Goal: Task Accomplishment & Management: Manage account settings

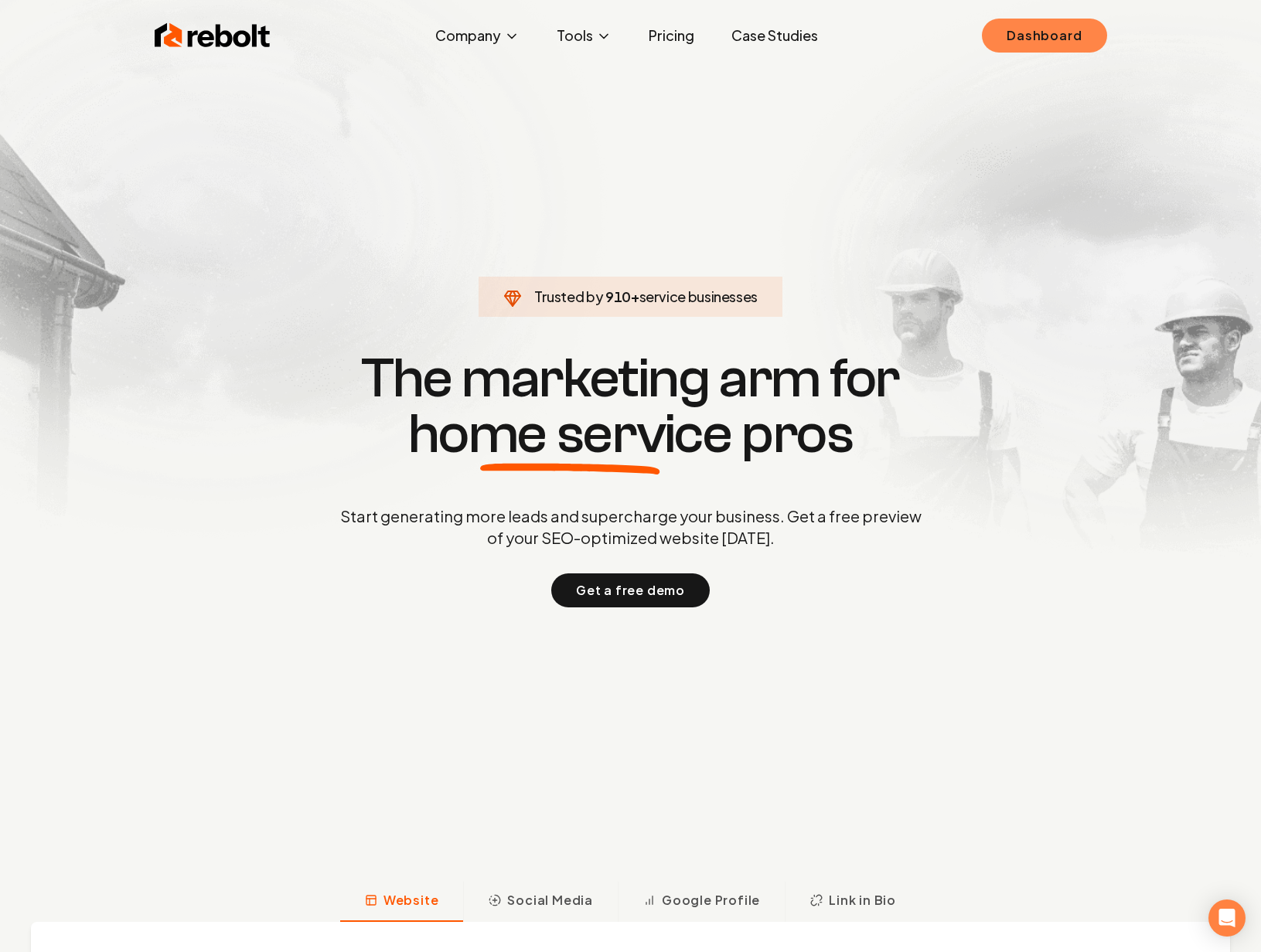
click at [1021, 25] on link "Dashboard" at bounding box center [1044, 35] width 124 height 34
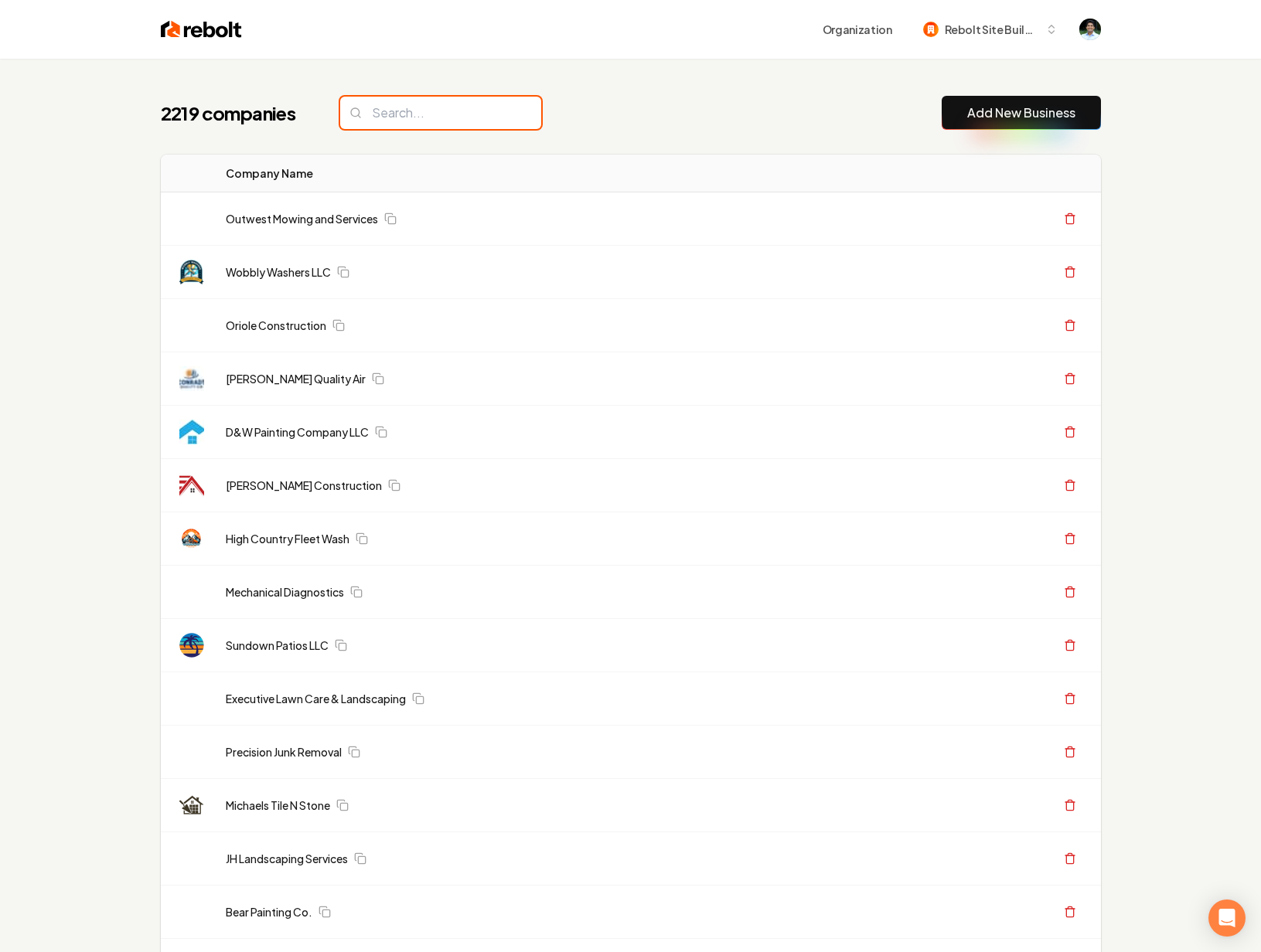
click at [475, 97] on input "search" at bounding box center [441, 113] width 201 height 33
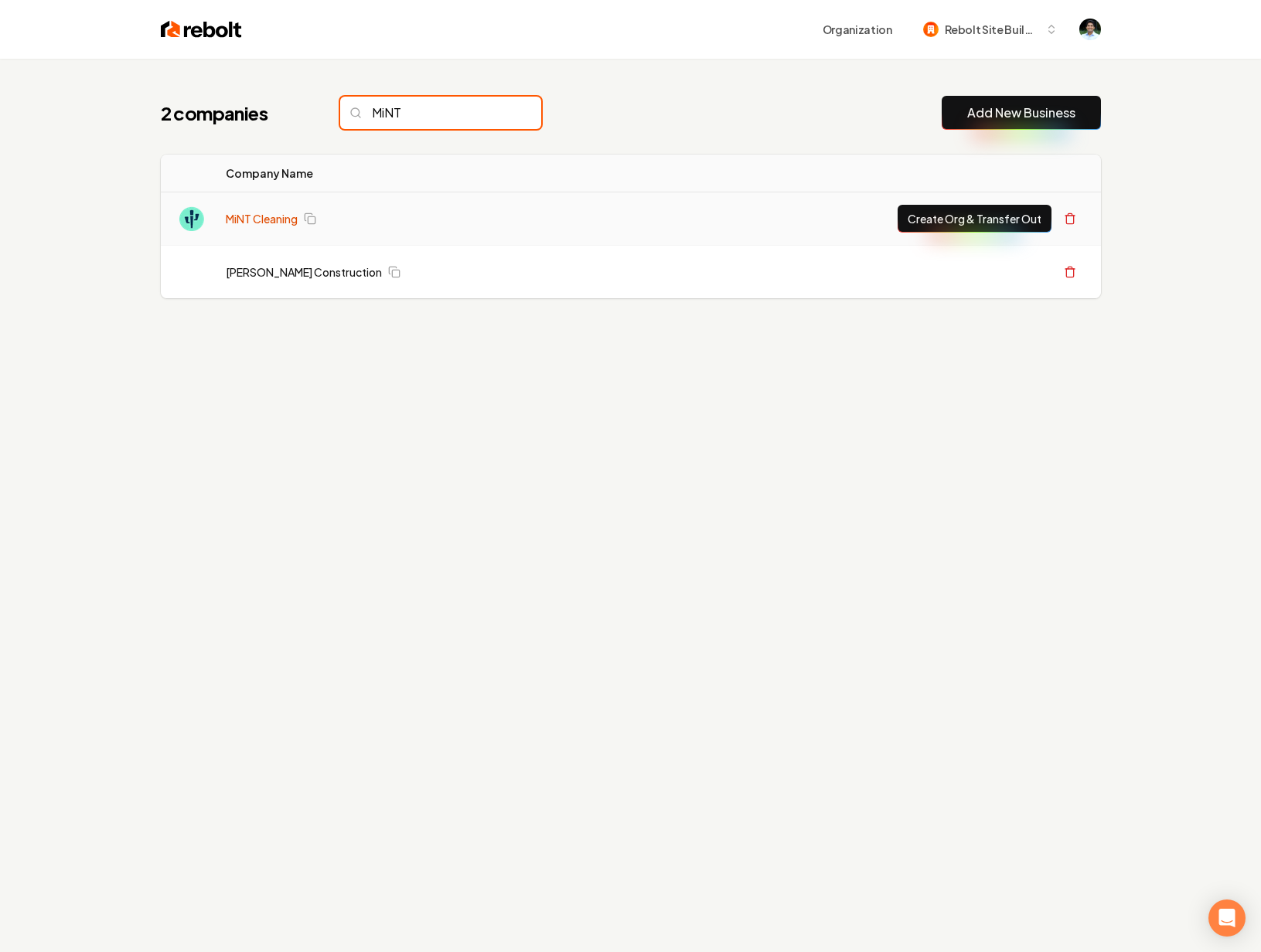
type input "MiNT"
click at [277, 221] on link "MiNT Cleaning" at bounding box center [261, 219] width 72 height 15
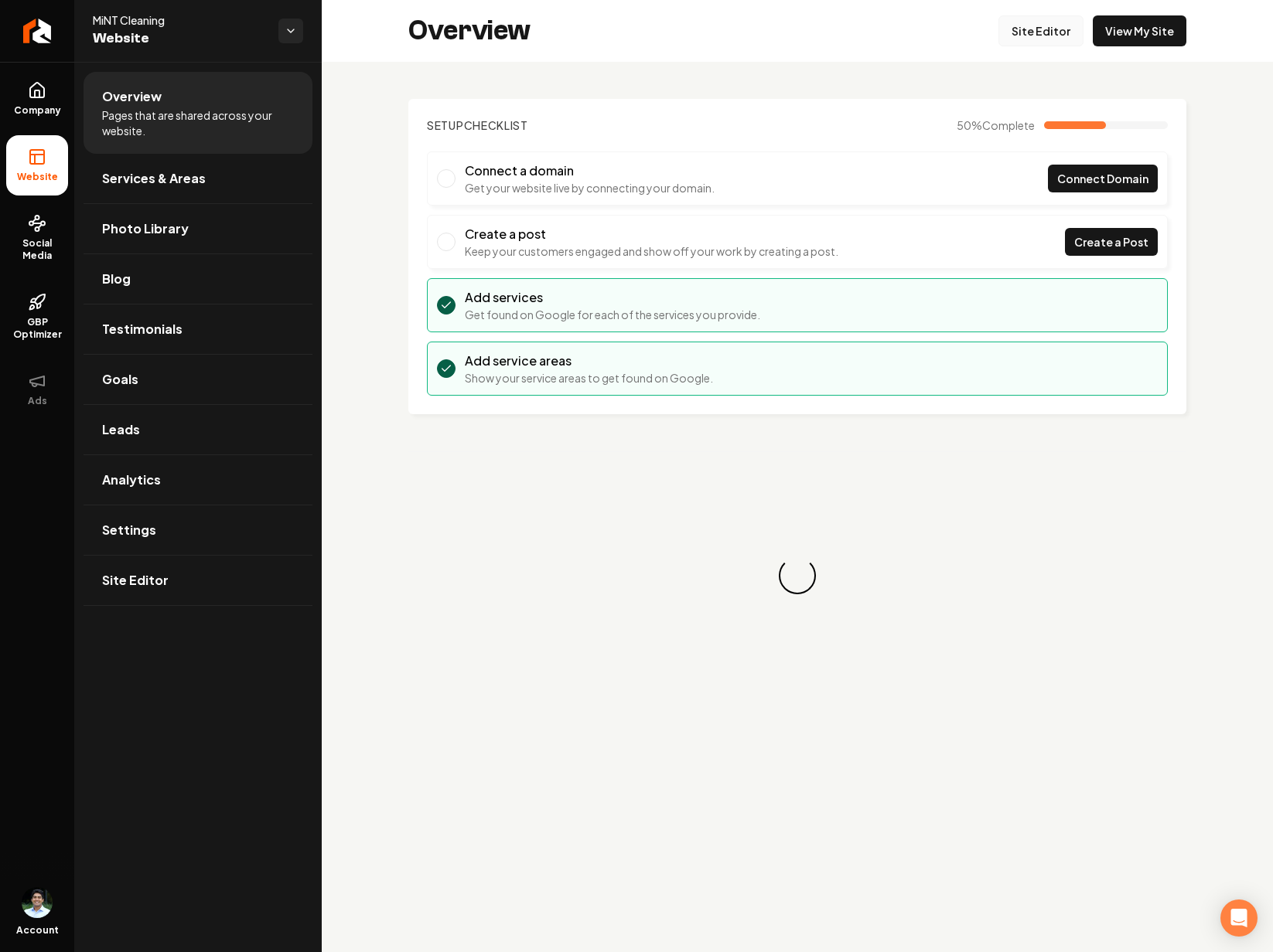
click at [1061, 38] on link "Site Editor" at bounding box center [1041, 31] width 85 height 31
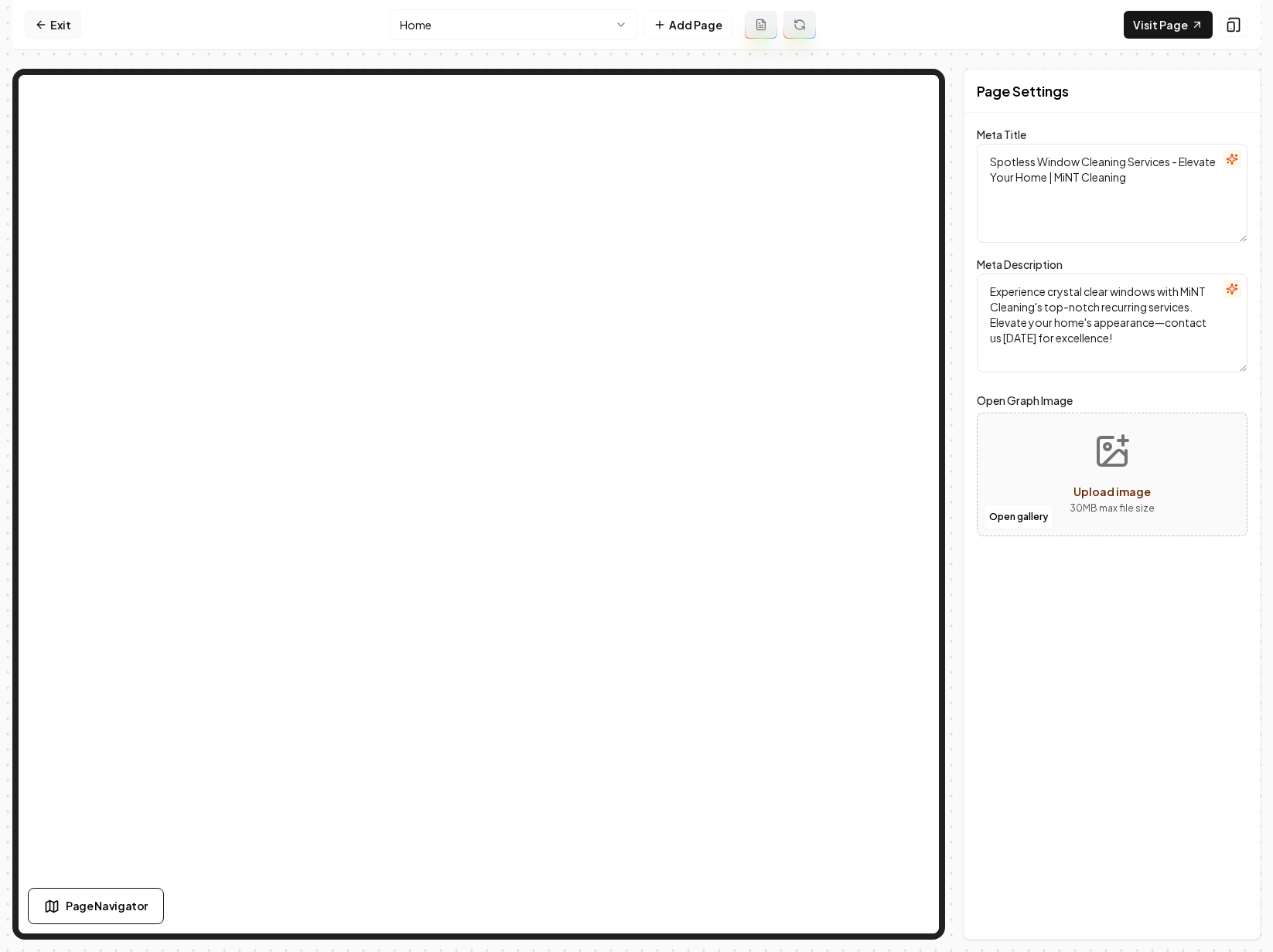
click at [57, 21] on link "Exit" at bounding box center [53, 24] width 57 height 28
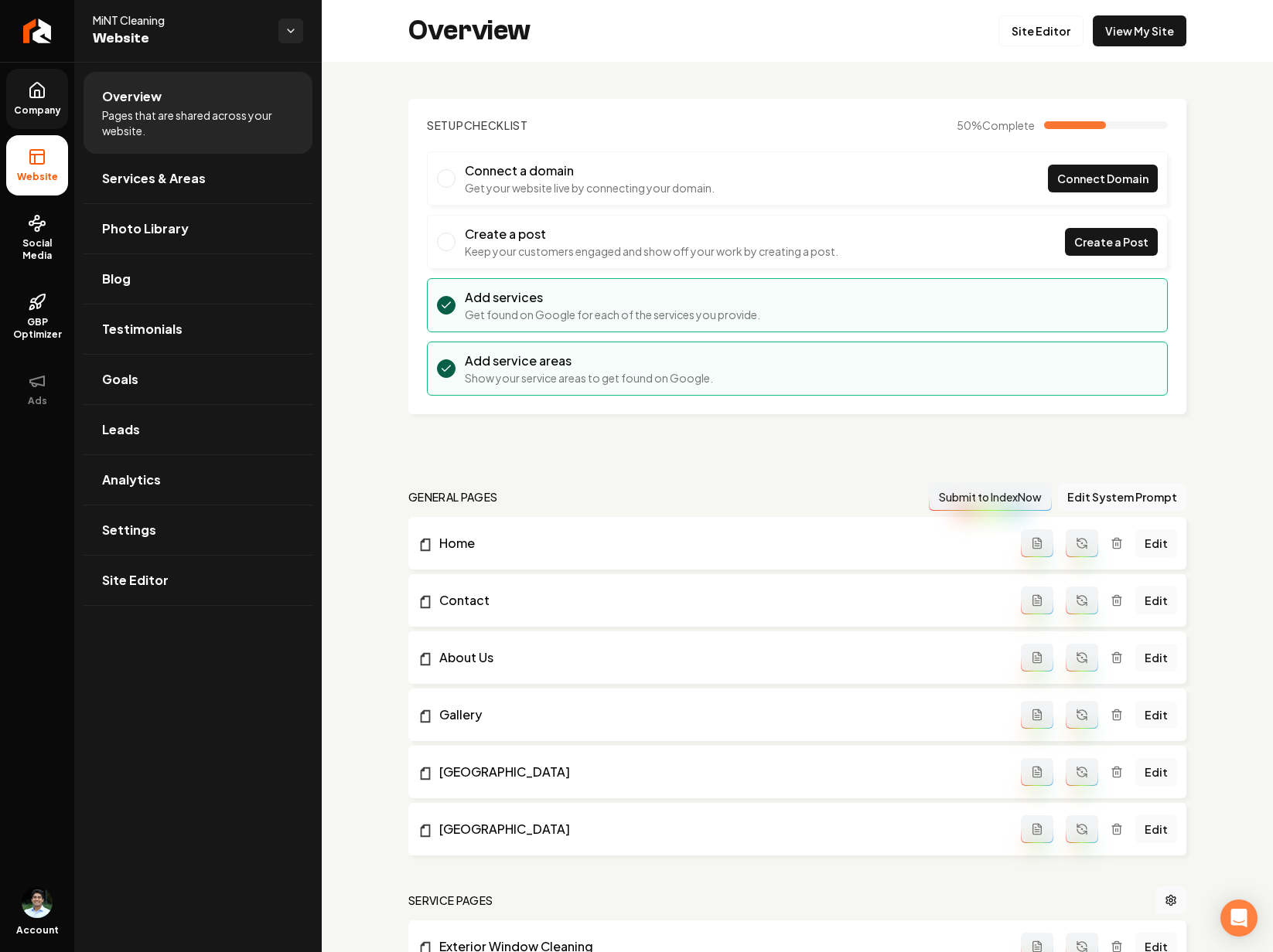
click at [50, 89] on link "Company" at bounding box center [37, 98] width 62 height 61
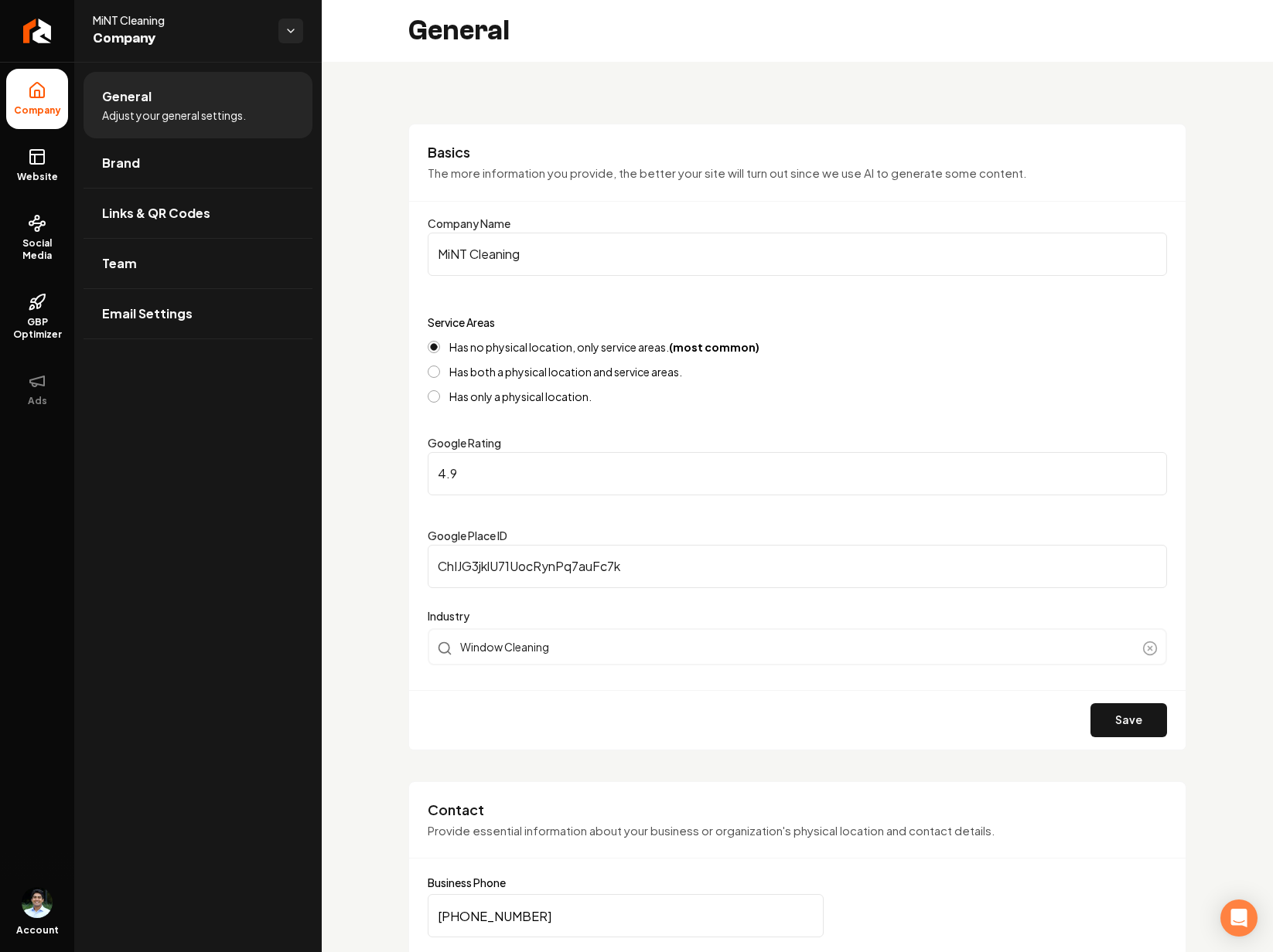
click at [178, 99] on li "General Adjust your general settings." at bounding box center [198, 105] width 228 height 66
click at [160, 150] on link "Brand" at bounding box center [198, 163] width 228 height 49
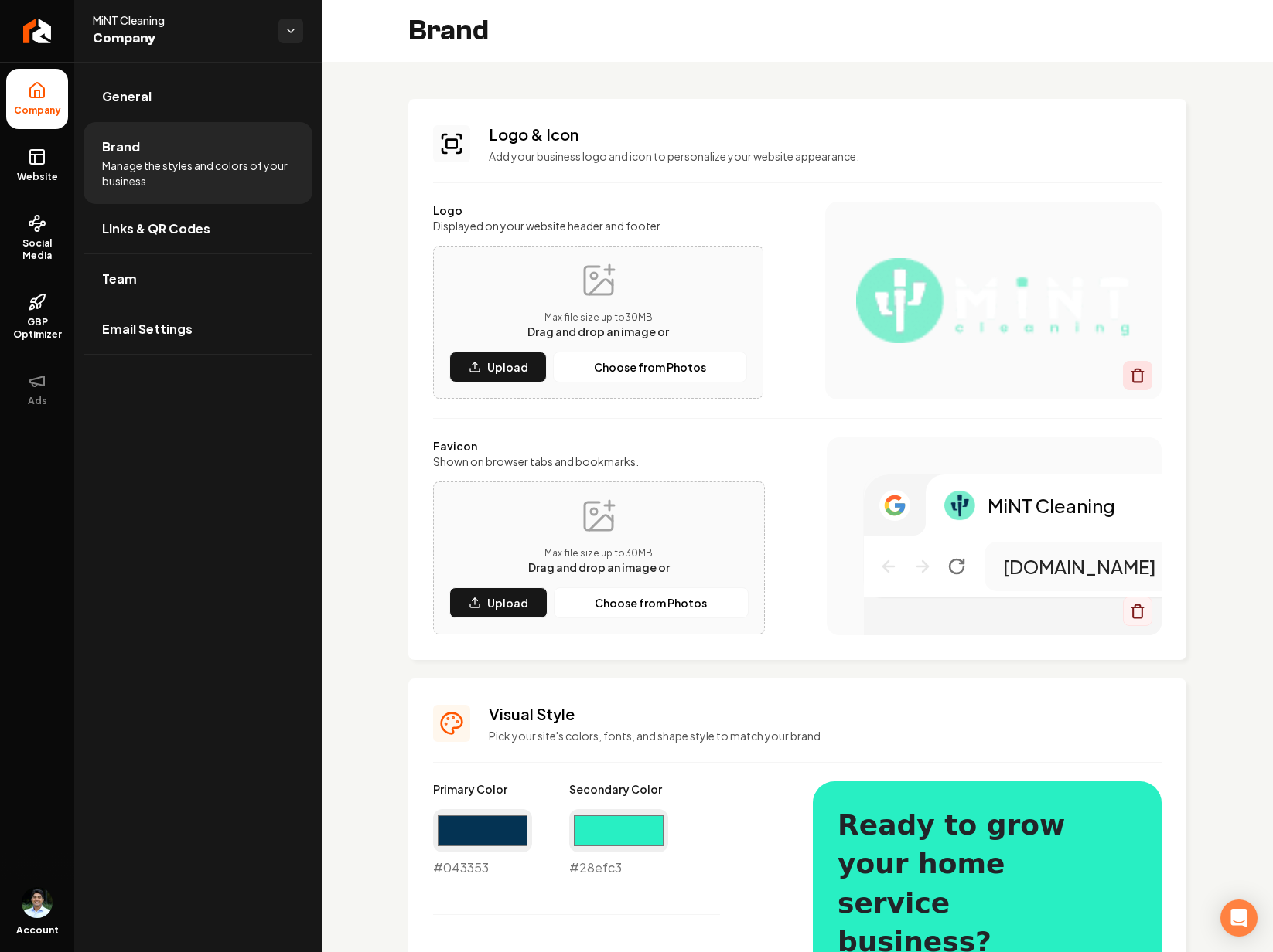
click at [1132, 377] on icon "Main content area" at bounding box center [1137, 376] width 15 height 15
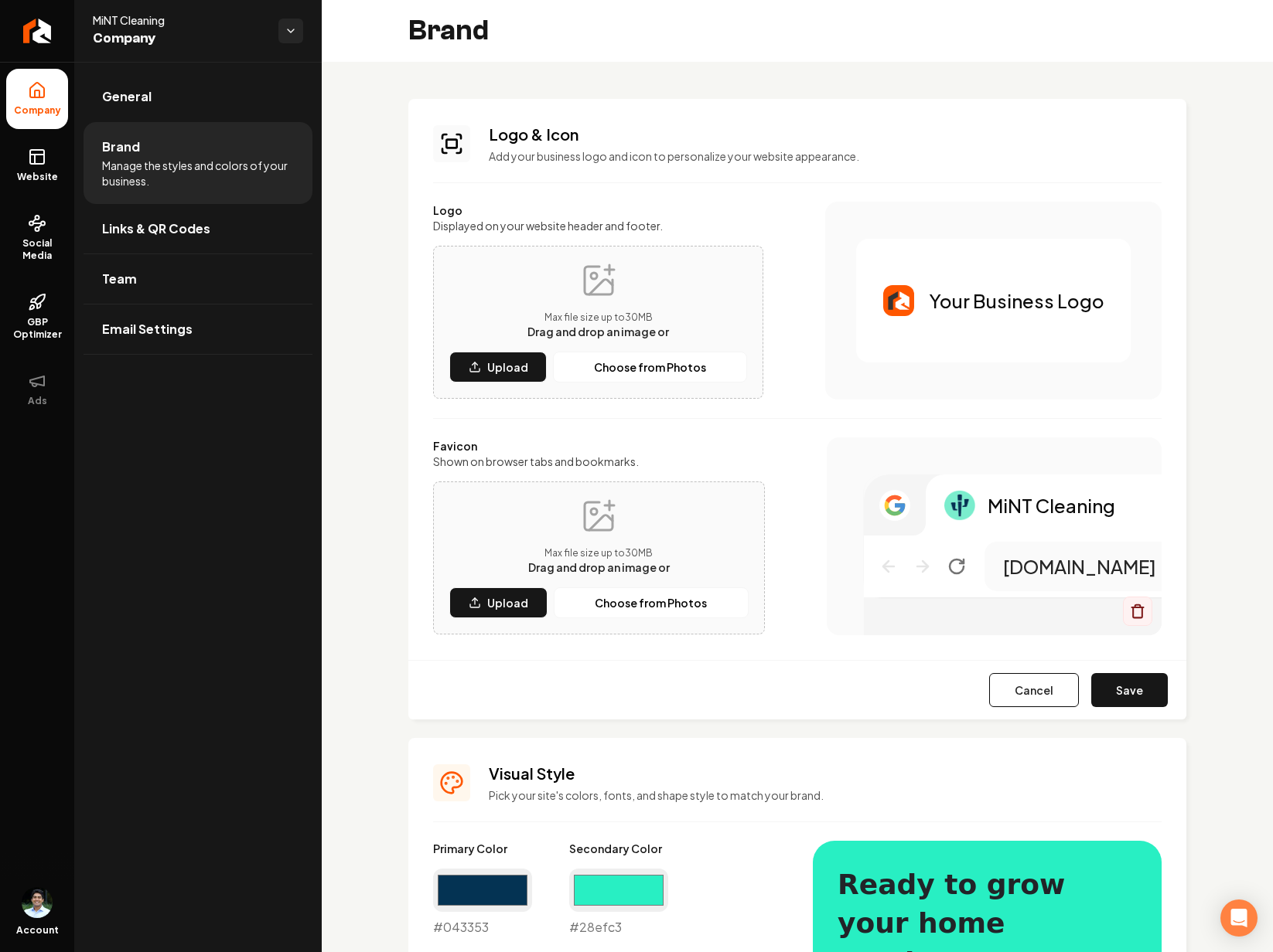
click at [1003, 310] on p "Your Business Logo" at bounding box center [1016, 301] width 174 height 25
click at [1019, 691] on button "Cancel" at bounding box center [1033, 690] width 90 height 34
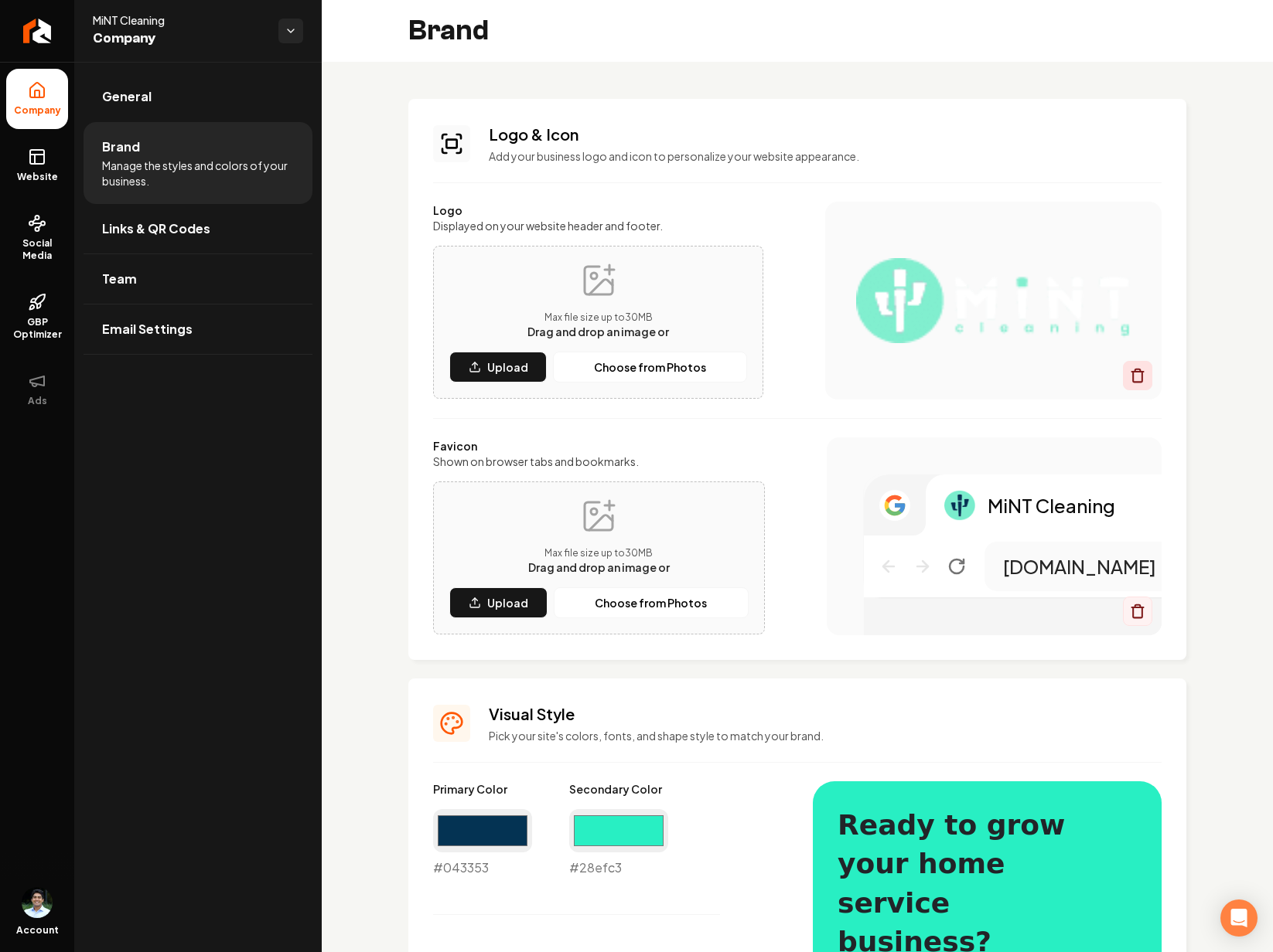
click at [1132, 378] on icon "Main content area" at bounding box center [1137, 377] width 10 height 10
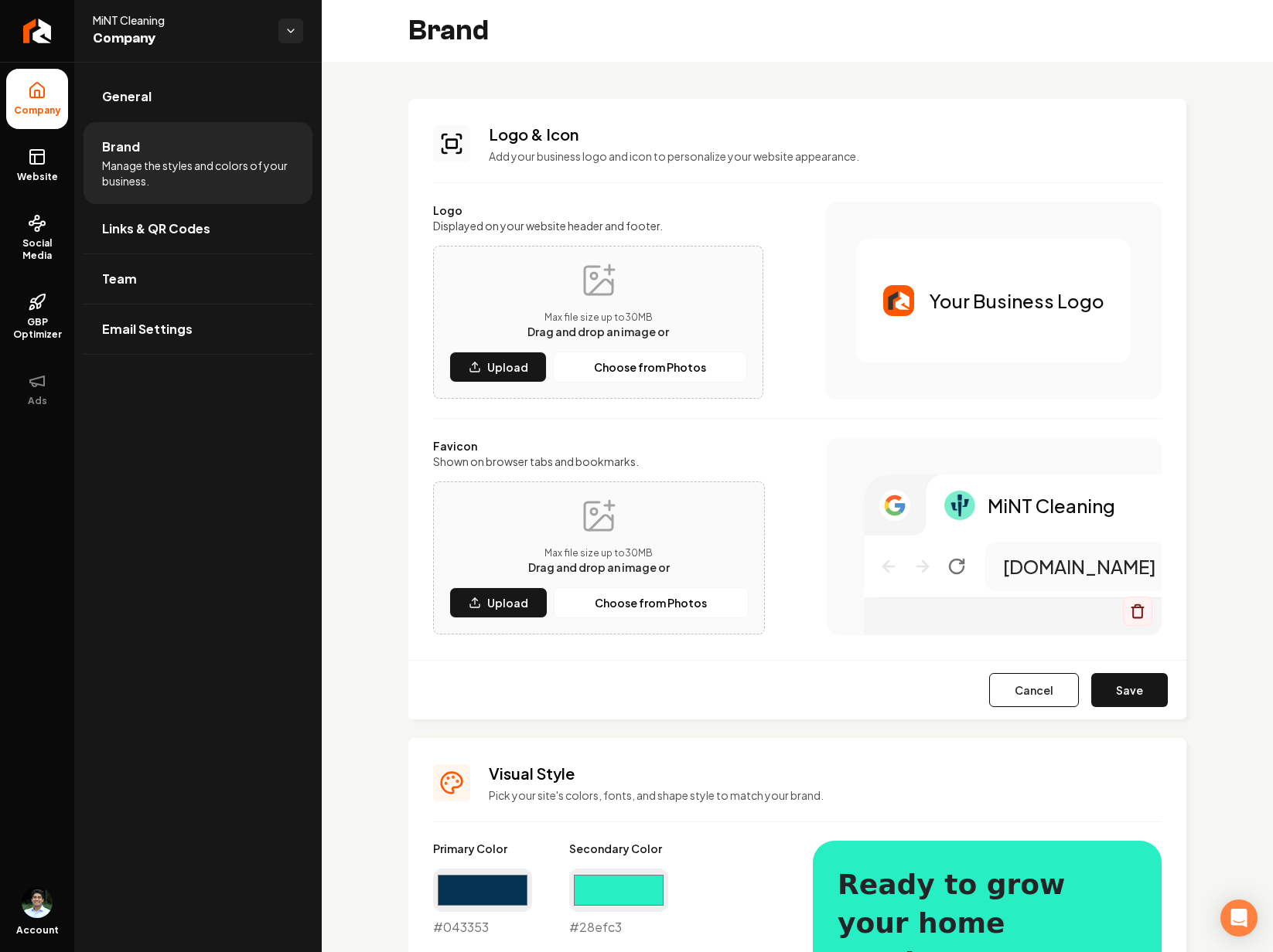
click at [1007, 299] on p "Your Business Logo" at bounding box center [1016, 301] width 174 height 25
click at [502, 373] on p "Upload" at bounding box center [507, 367] width 41 height 15
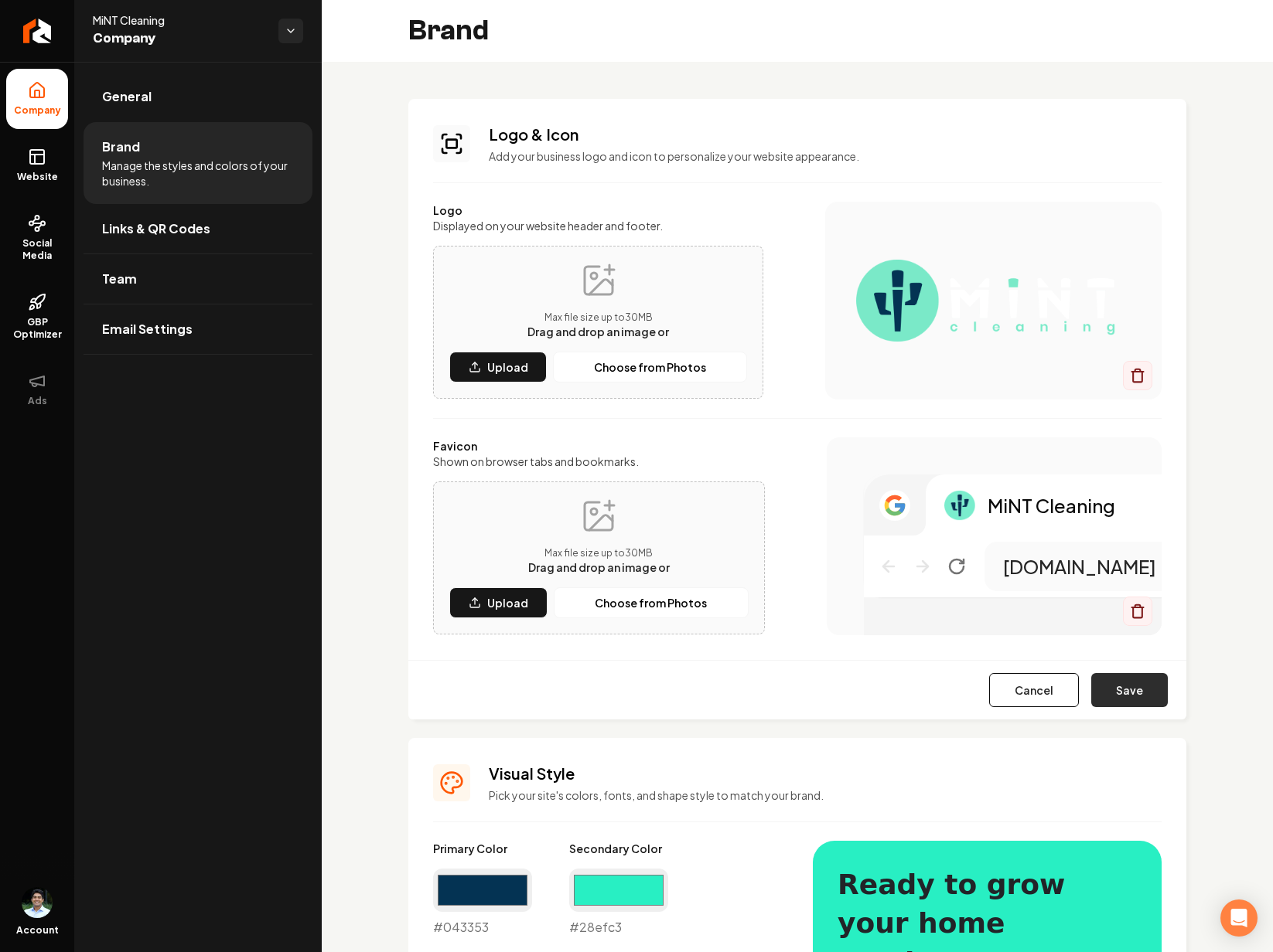
click at [1145, 688] on button "Save" at bounding box center [1128, 690] width 76 height 34
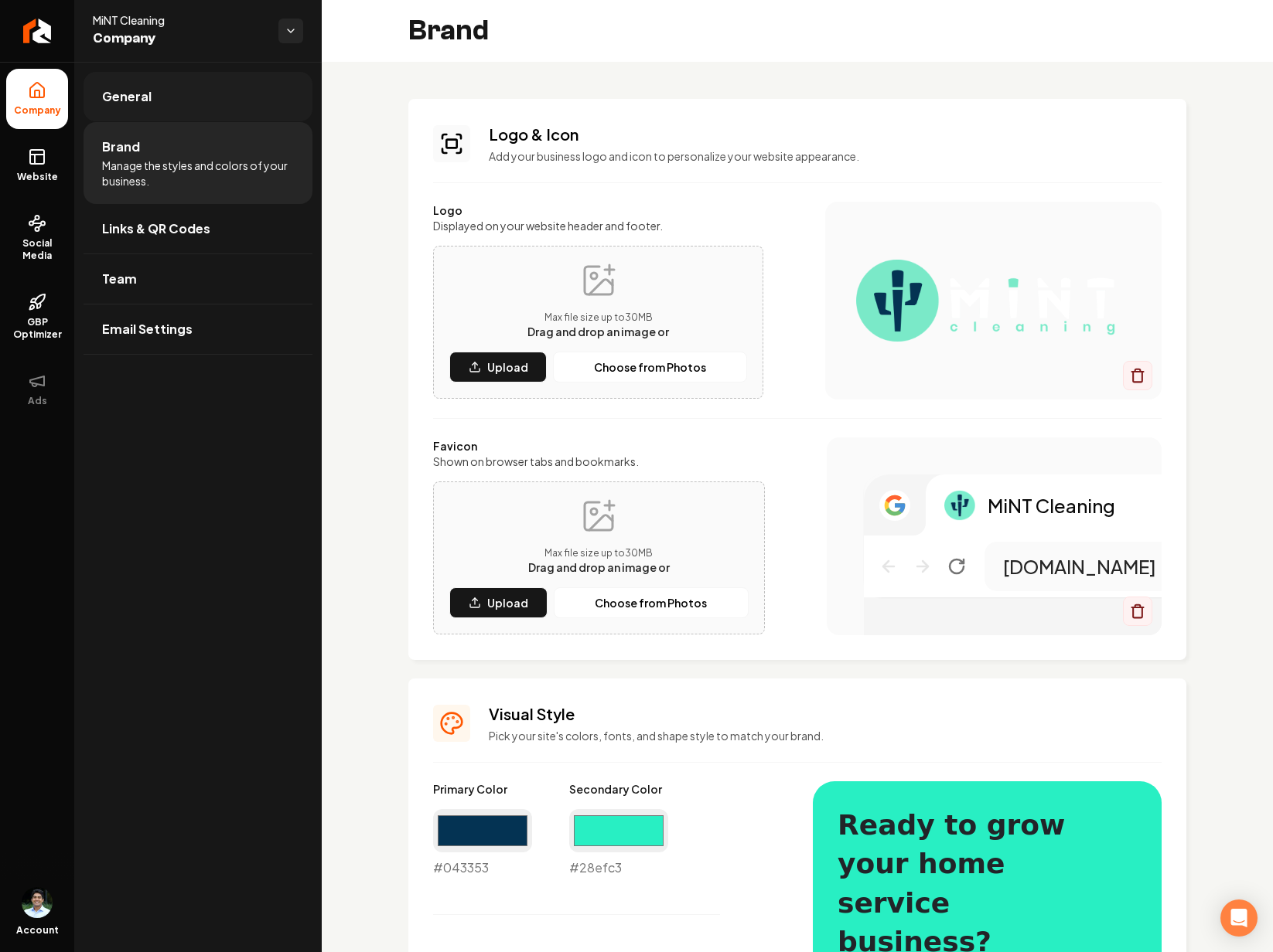
click at [137, 84] on link "General" at bounding box center [198, 96] width 228 height 49
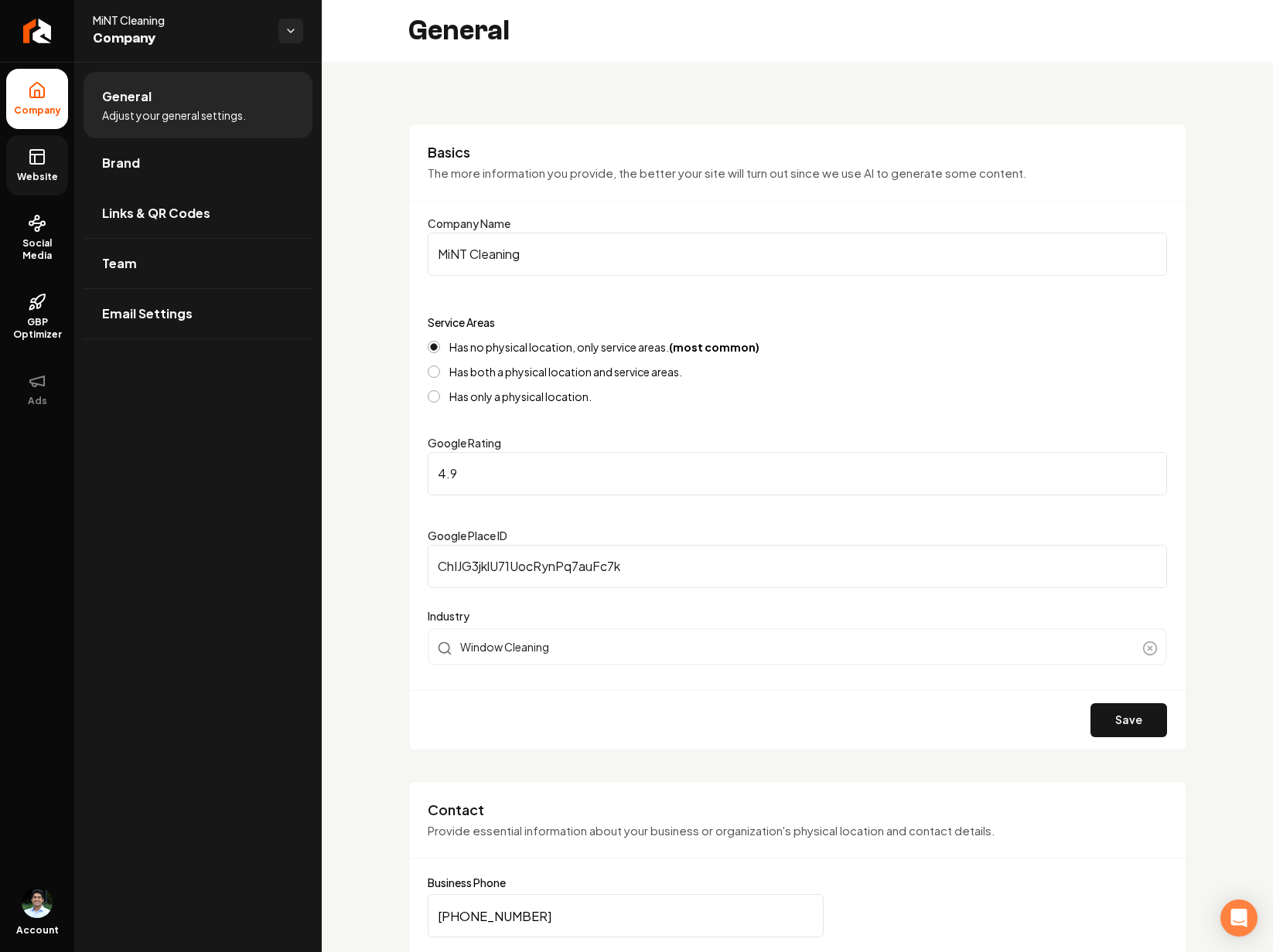
click at [33, 169] on link "Website" at bounding box center [37, 165] width 62 height 61
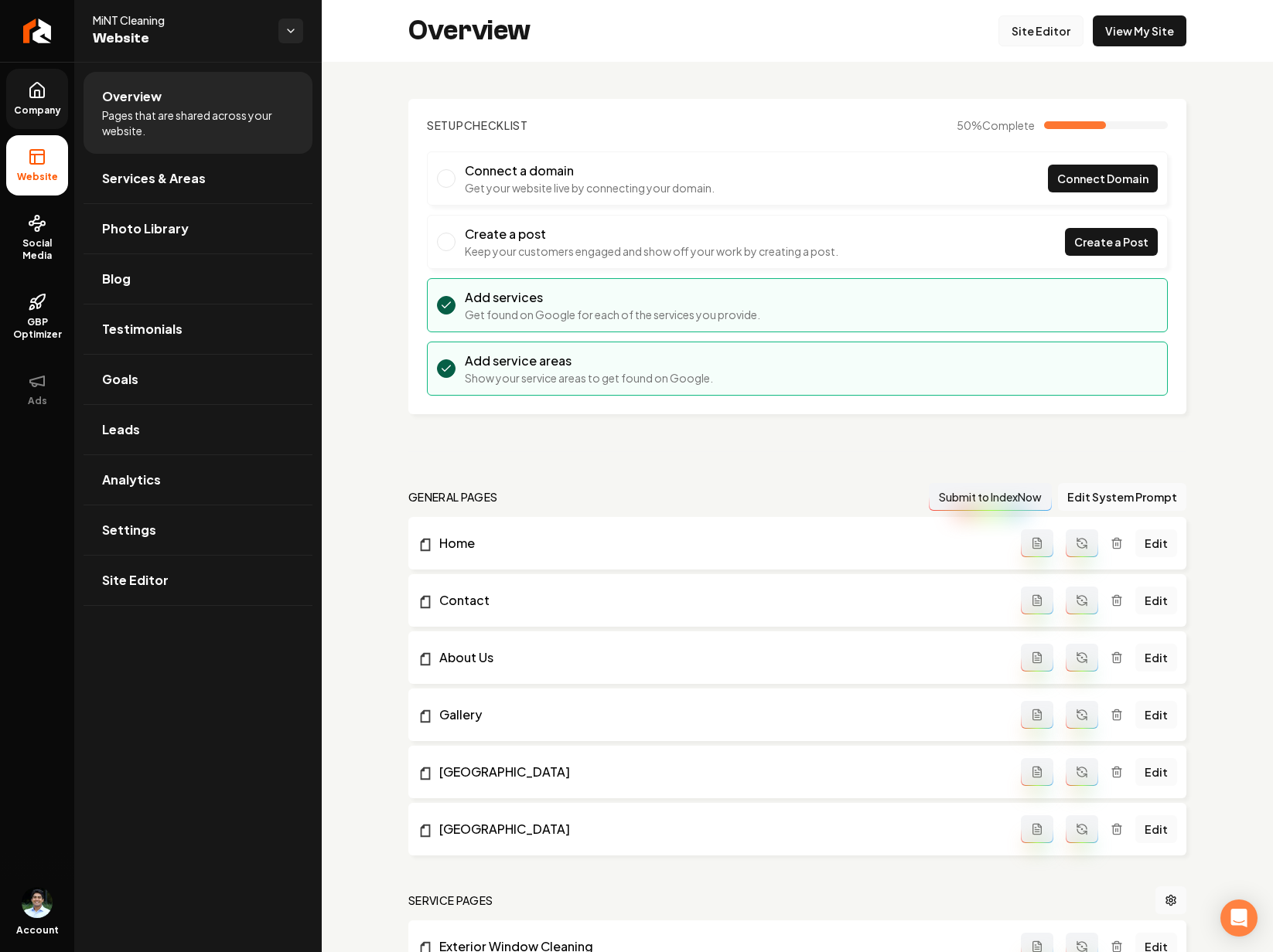
click at [1034, 34] on link "Site Editor" at bounding box center [1041, 31] width 85 height 31
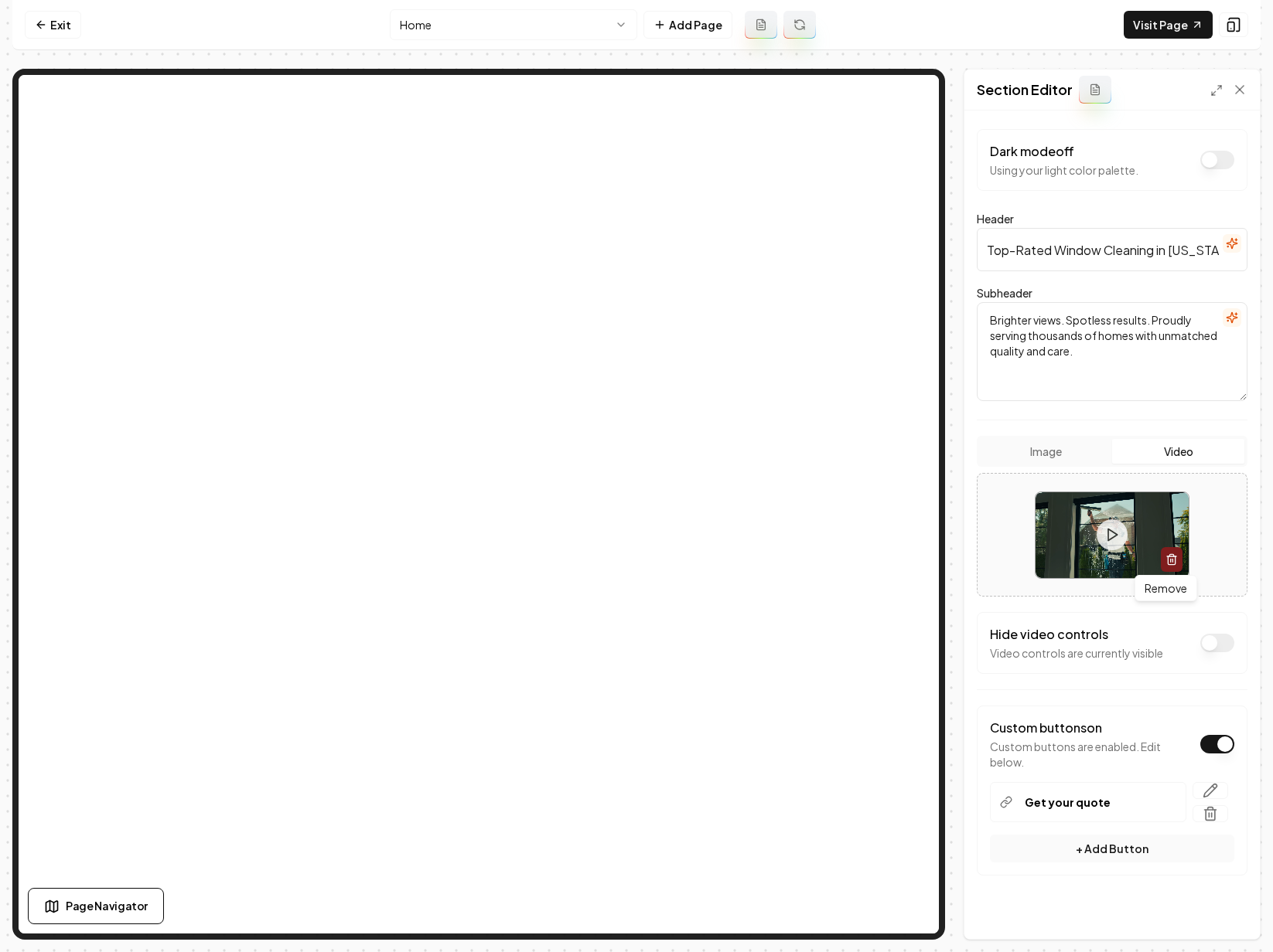
click at [1169, 554] on icon "button" at bounding box center [1171, 555] width 4 height 2
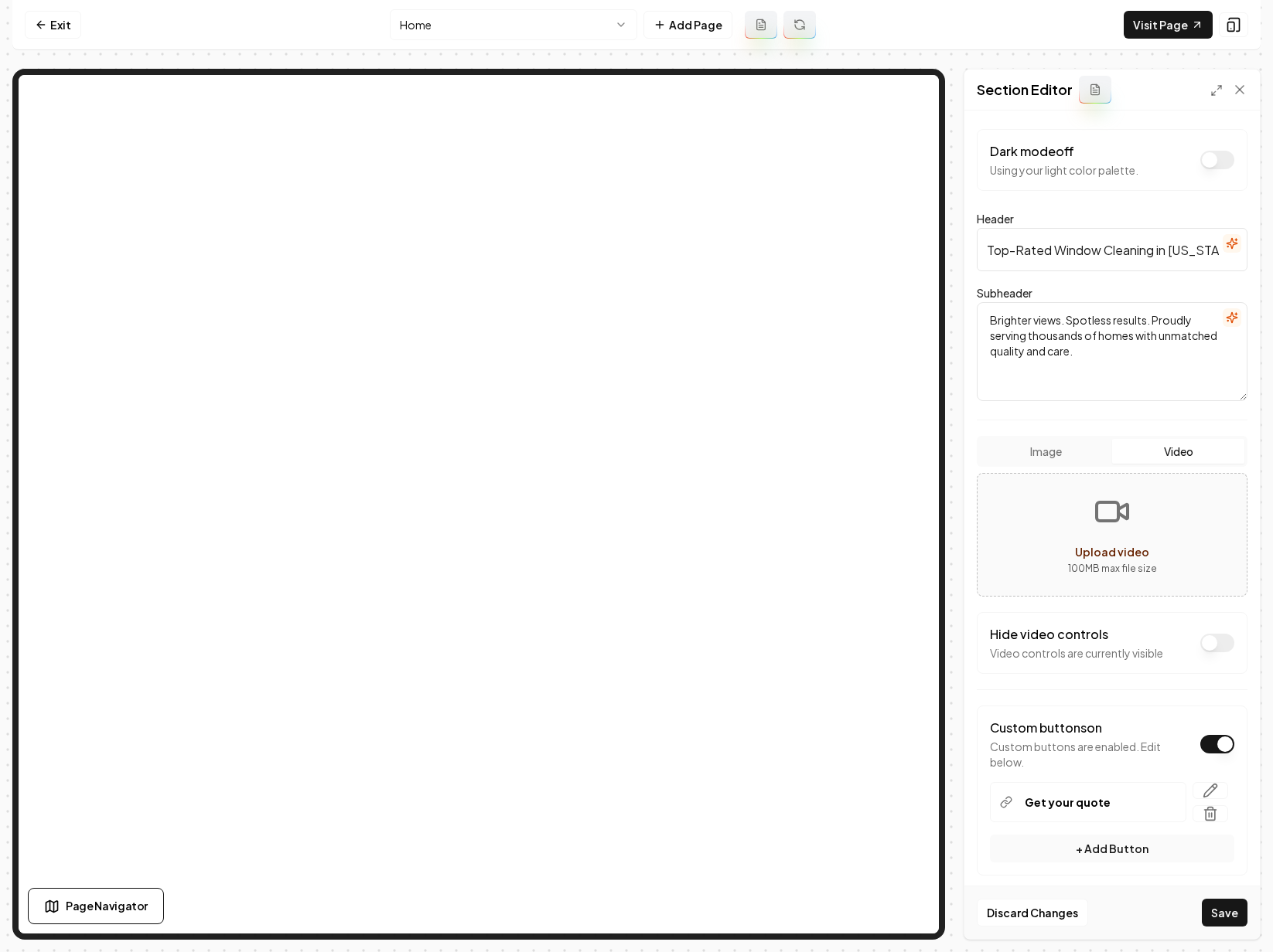
click at [1126, 551] on span "Upload video" at bounding box center [1111, 552] width 74 height 13
type input "**********"
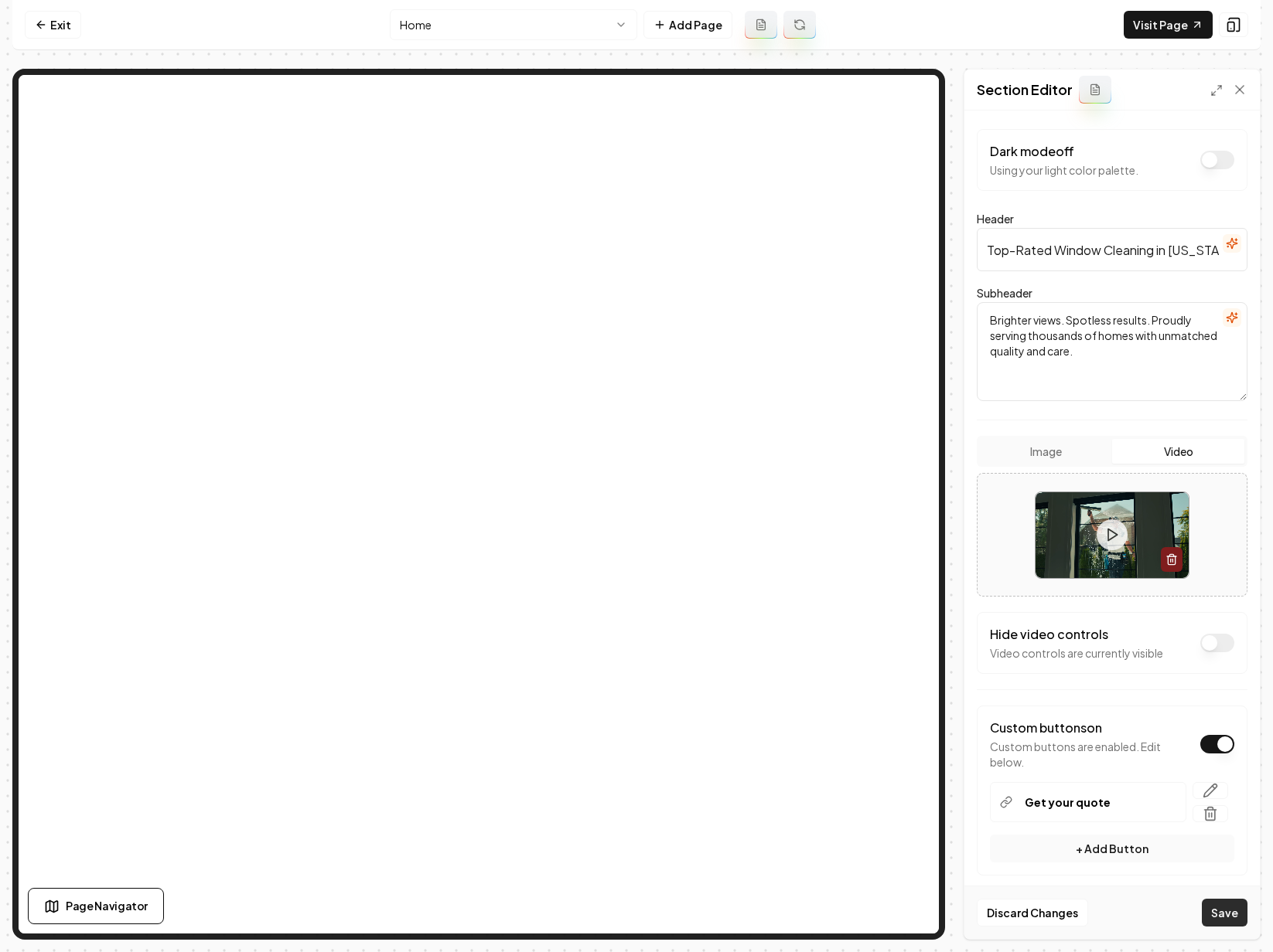
click at [1219, 916] on button "Save" at bounding box center [1224, 912] width 45 height 28
click at [1152, 24] on link "Visit Page" at bounding box center [1168, 24] width 89 height 28
click at [1152, 413] on form "Dark mode off Using your light color palette. Header Top-Rated Window Cleaning …" at bounding box center [1111, 533] width 271 height 808
click at [1116, 530] on button at bounding box center [1112, 535] width 31 height 31
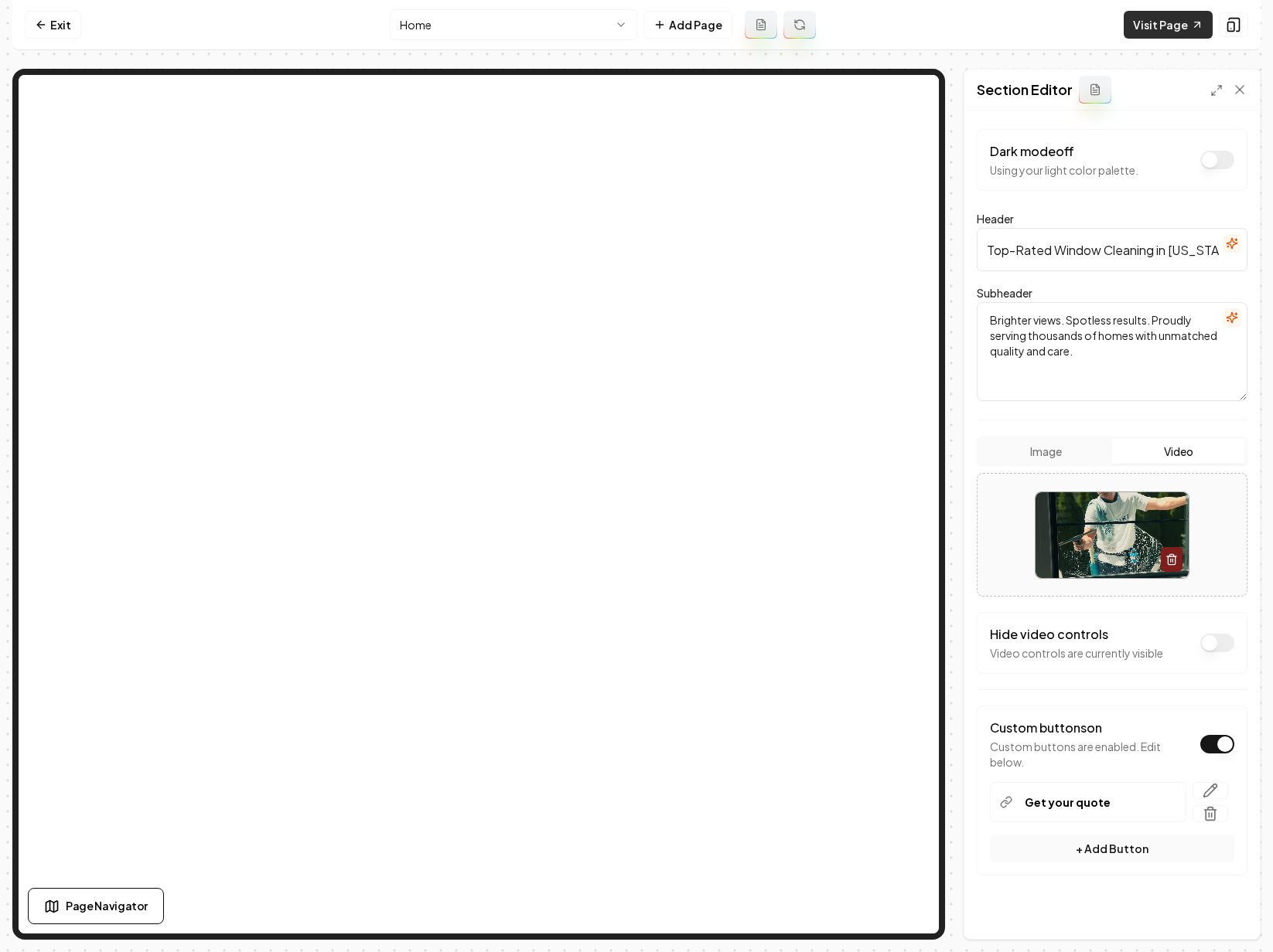
click at [1190, 23] on icon at bounding box center [1196, 24] width 13 height 13
click at [1050, 404] on form "Dark mode off Using your light color palette. Header Top-Rated Window Cleaning …" at bounding box center [1111, 533] width 271 height 808
click at [1109, 538] on video at bounding box center [1111, 535] width 153 height 86
click at [1063, 416] on form "Dark mode off Using your light color palette. Header Top-Rated Window Cleaning …" at bounding box center [1111, 533] width 271 height 808
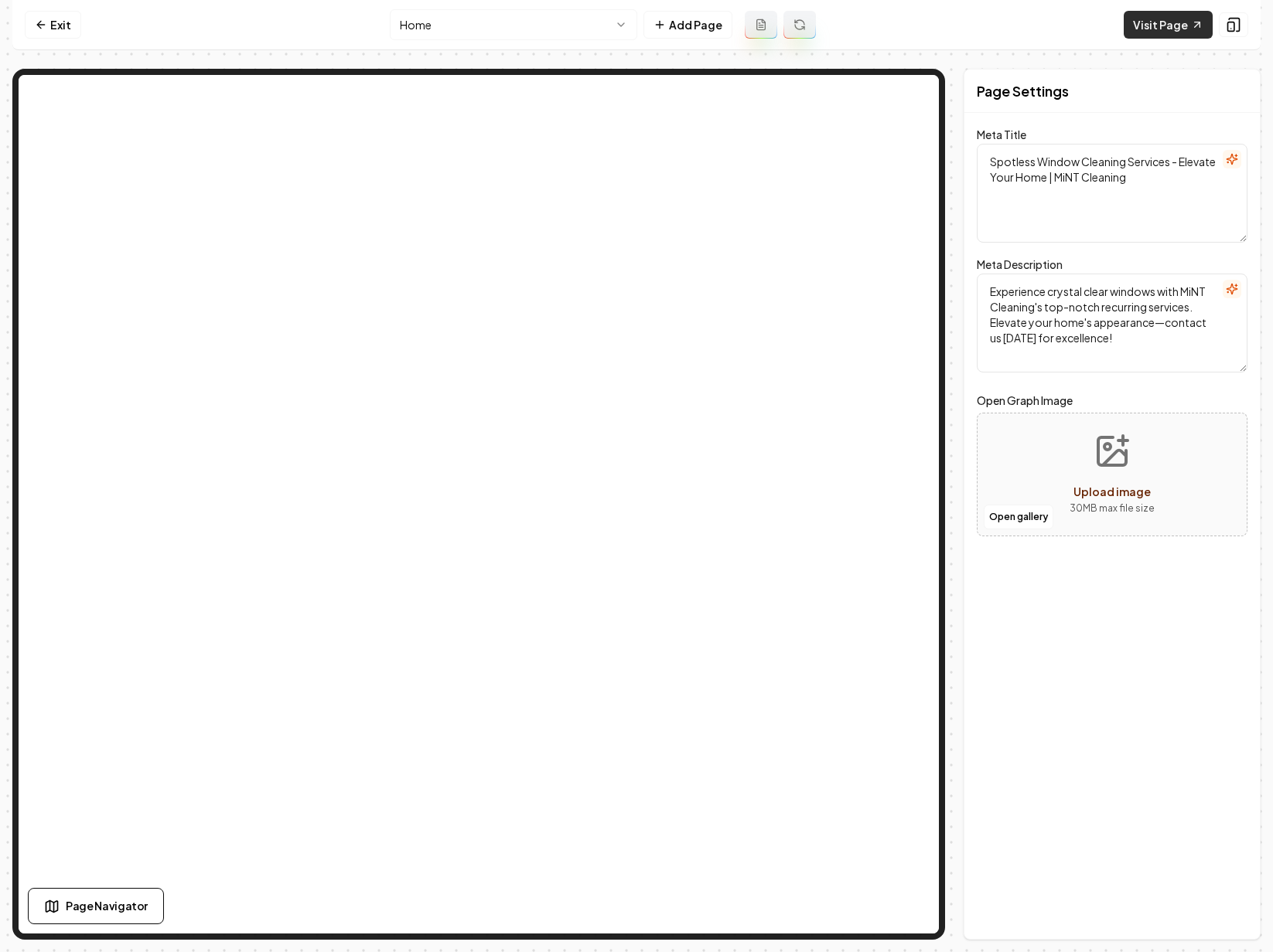
click at [1188, 34] on link "Visit Page" at bounding box center [1168, 24] width 89 height 28
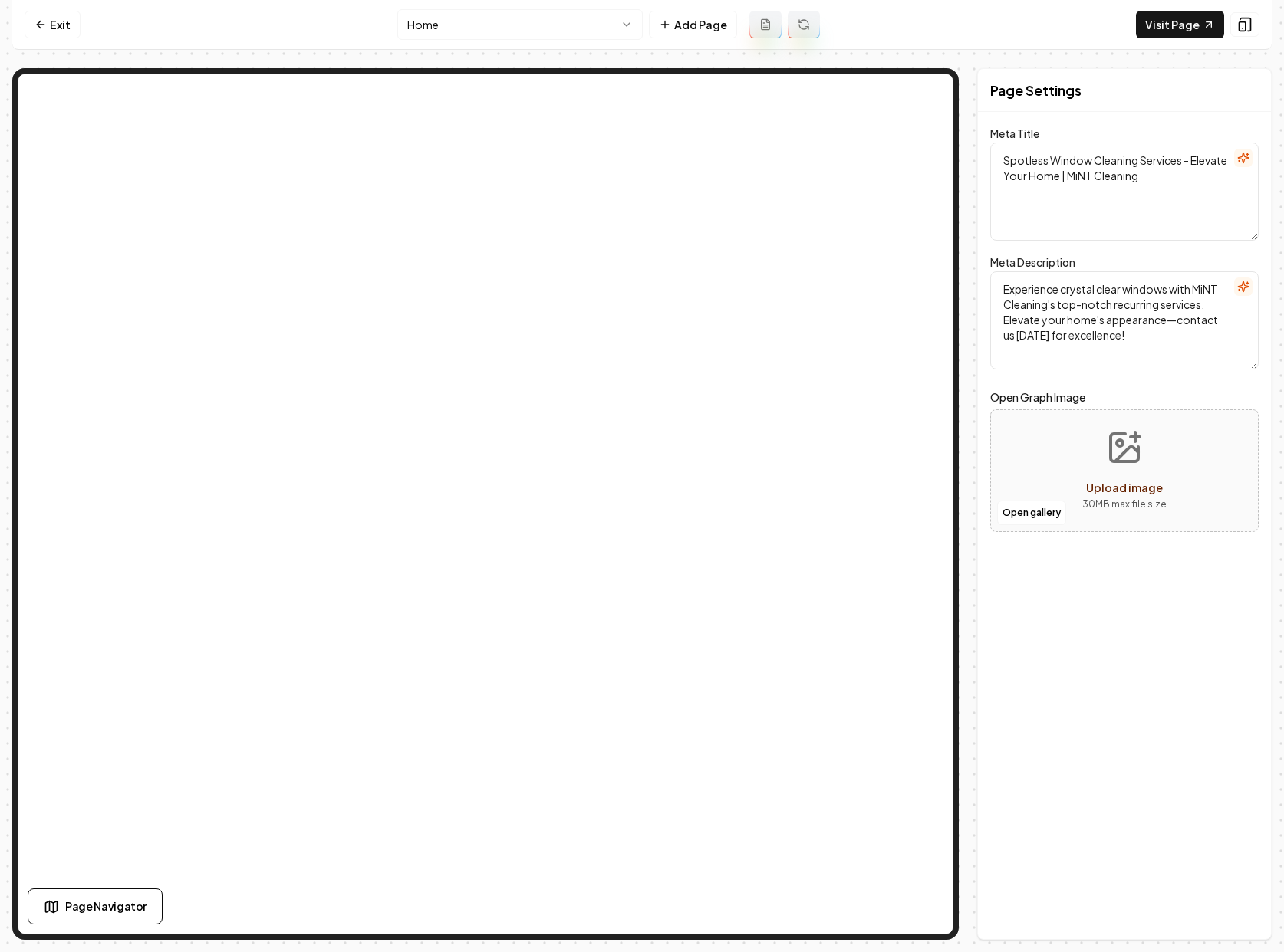
click at [533, 26] on html "Computer Required This feature is only available on a computer. Please switch t…" at bounding box center [642, 476] width 1284 height 952
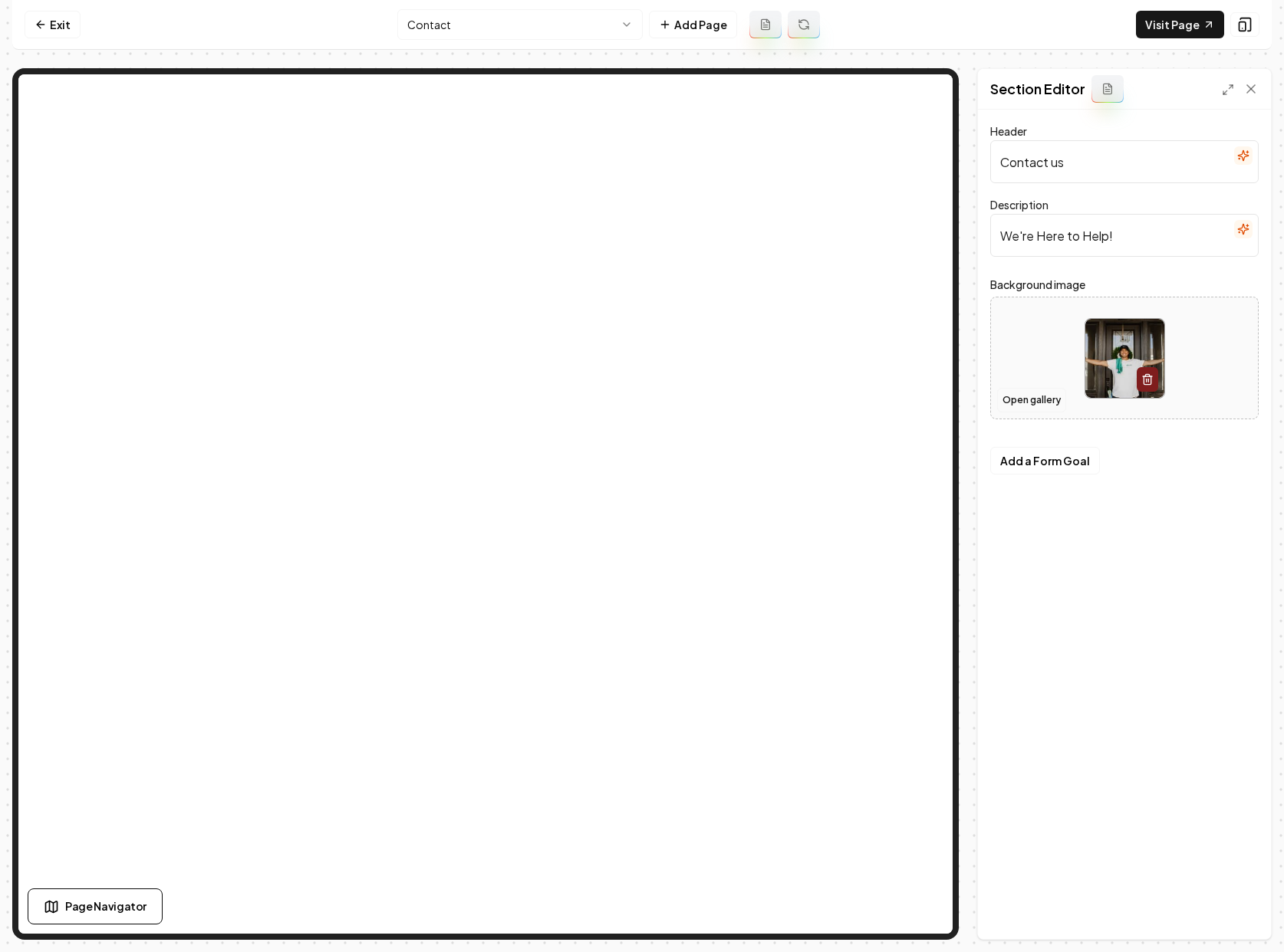
click at [1044, 396] on button "Open gallery" at bounding box center [1032, 400] width 69 height 25
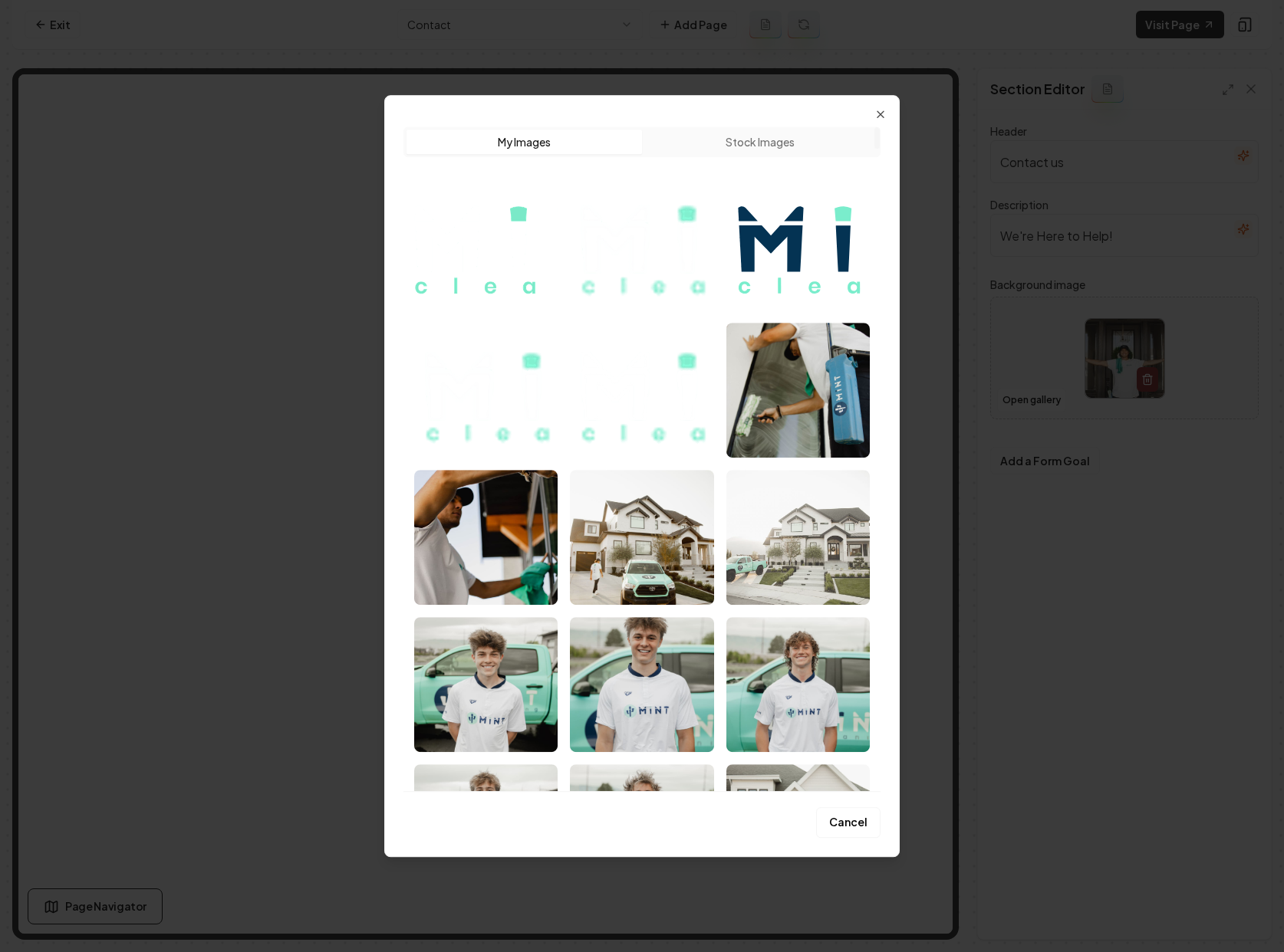
click at [797, 564] on img "Select image image_68ae08de5c7cd75eb8e48cda.jpg" at bounding box center [798, 537] width 143 height 135
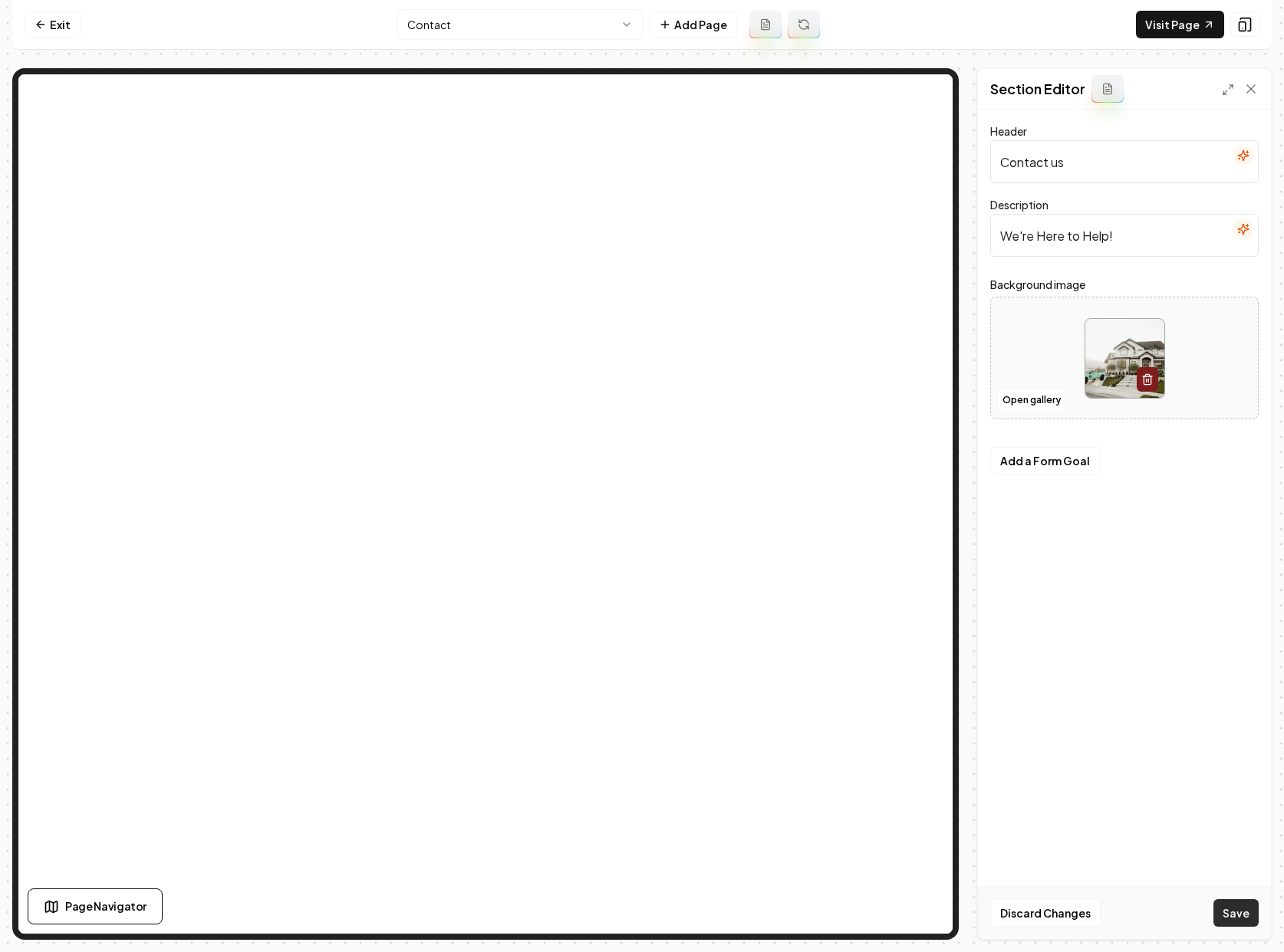
click at [1228, 906] on button "Save" at bounding box center [1235, 913] width 45 height 28
click at [1143, 379] on icon "button" at bounding box center [1147, 379] width 12 height 12
click at [1036, 400] on button "Open gallery" at bounding box center [1032, 400] width 69 height 25
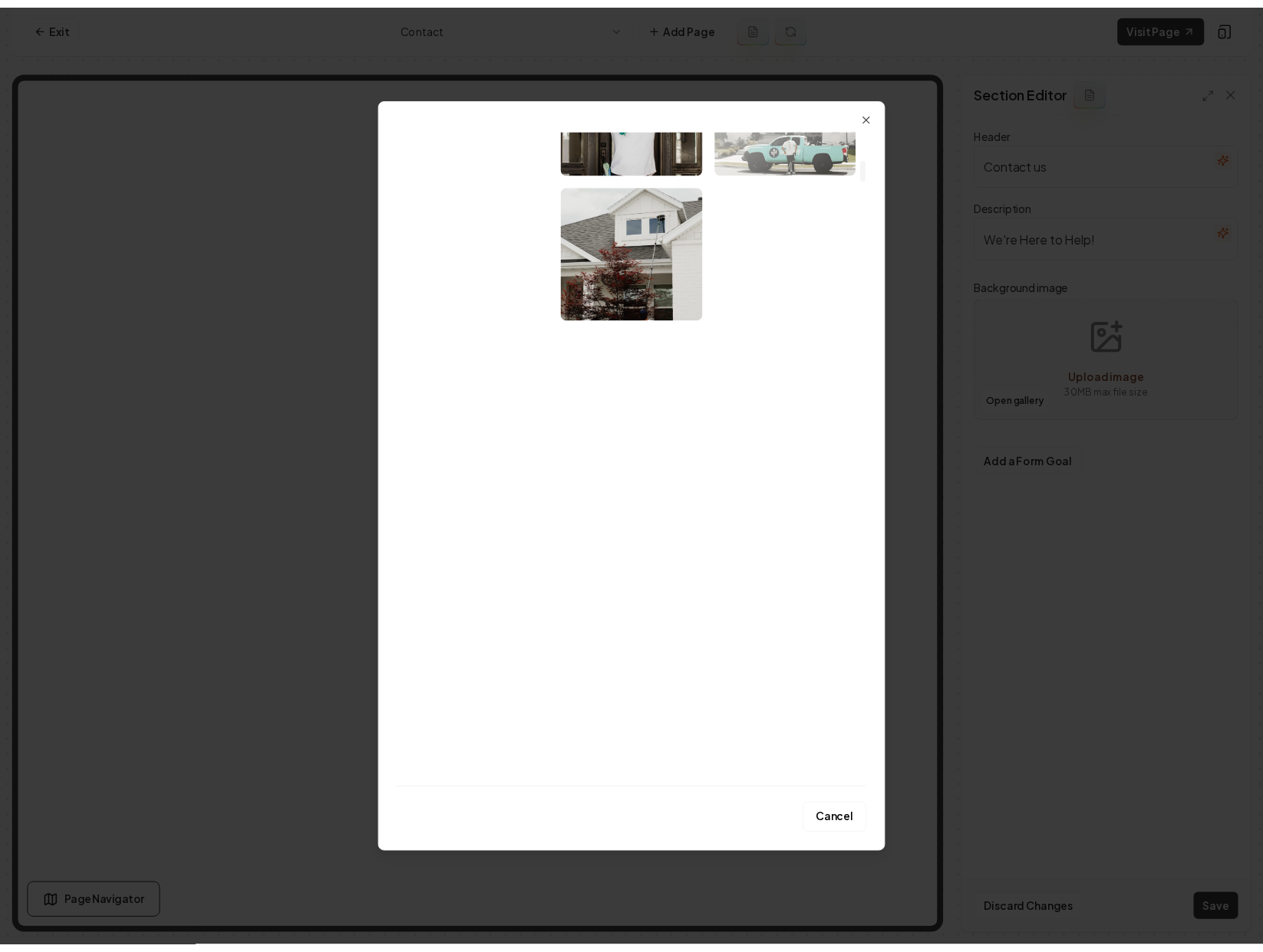
scroll to position [847, 0]
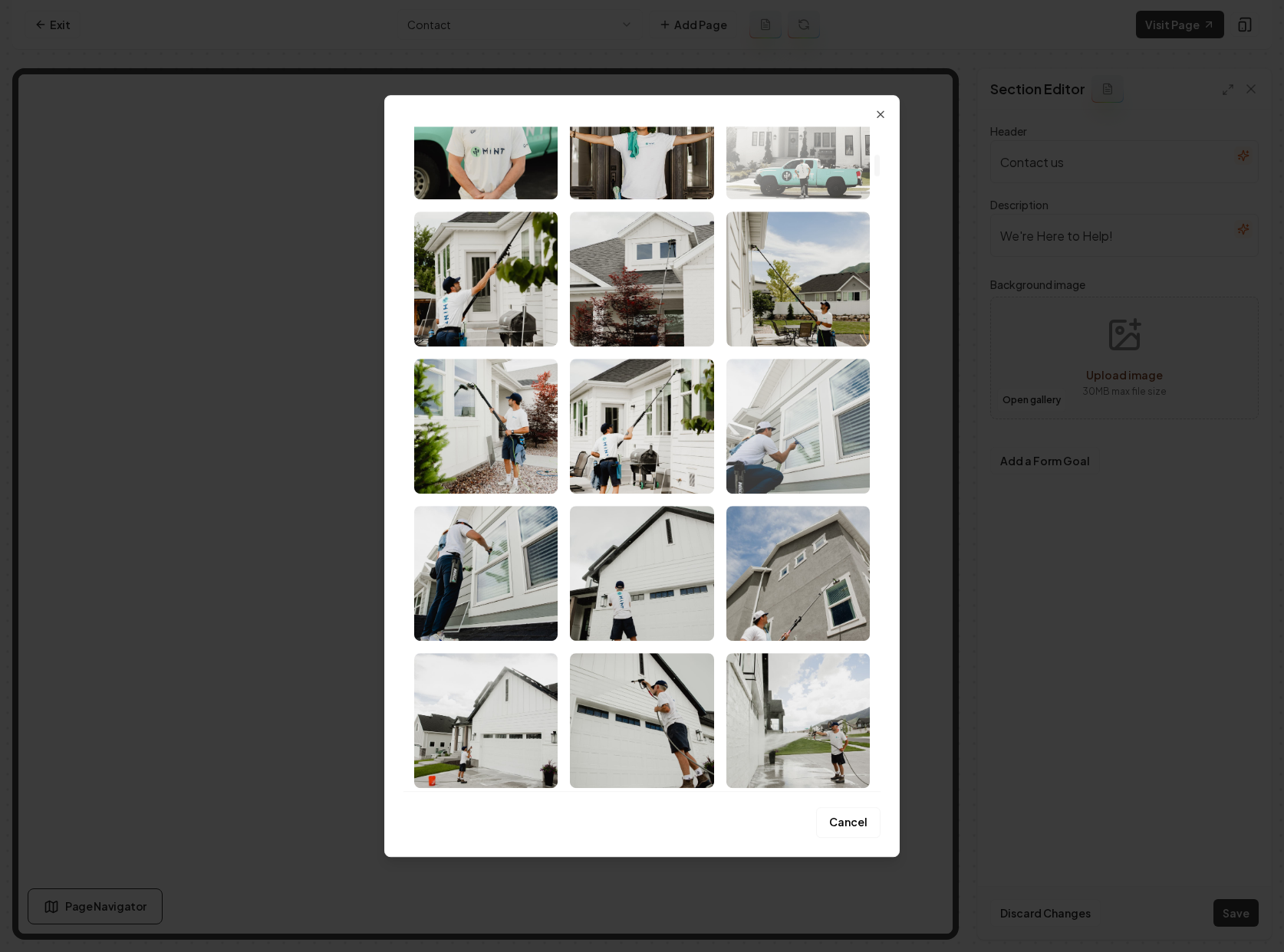
click at [786, 444] on img "Select image image_68a8fdb95c7cd75eb8aab15a.jpg" at bounding box center [798, 425] width 143 height 135
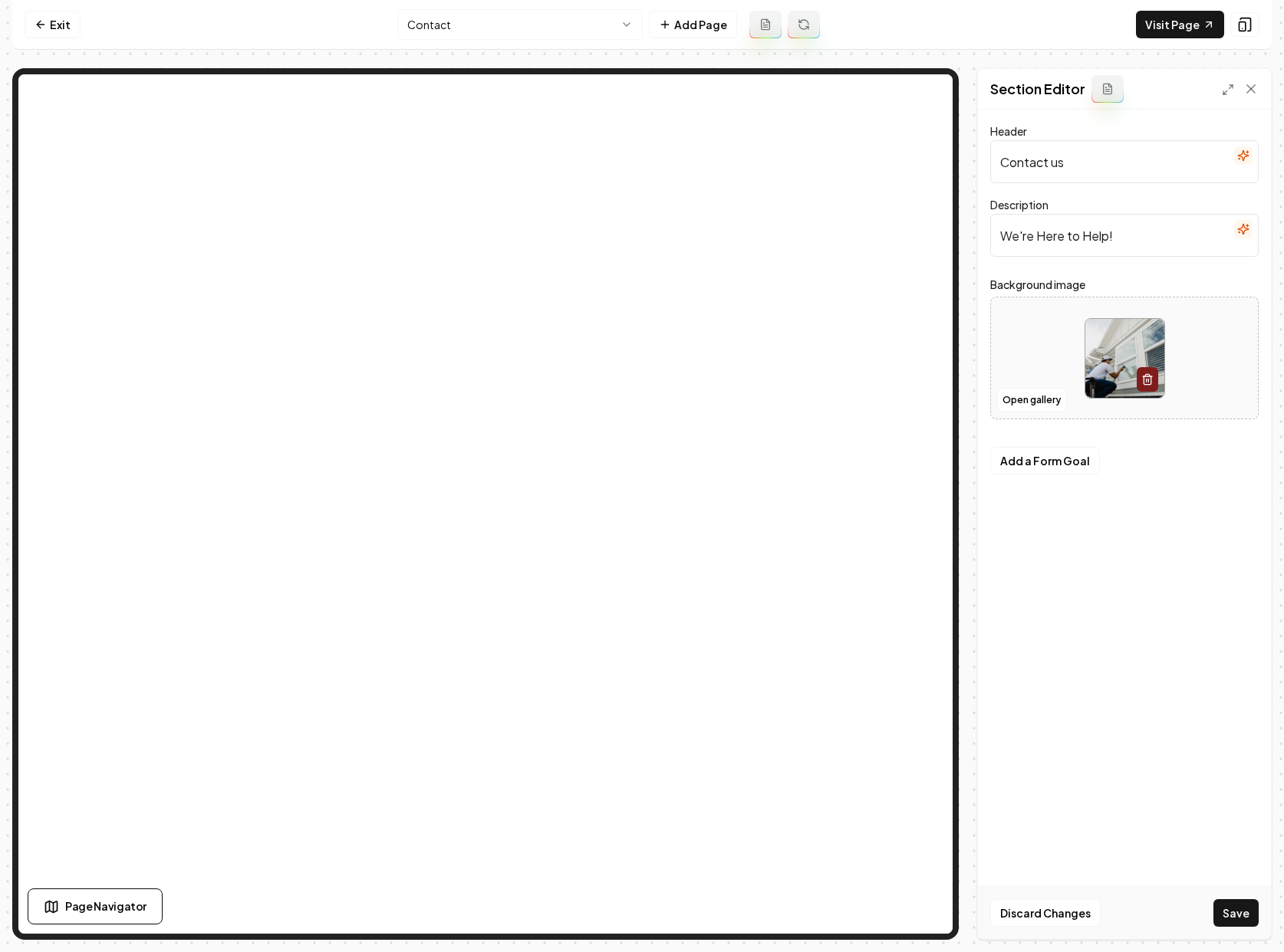
drag, startPoint x: 1240, startPoint y: 917, endPoint x: 1225, endPoint y: 897, distance: 25.0
click at [1239, 917] on button "Save" at bounding box center [1235, 913] width 45 height 28
click at [64, 29] on link "Exit" at bounding box center [53, 24] width 56 height 28
